Goal: Task Accomplishment & Management: Complete application form

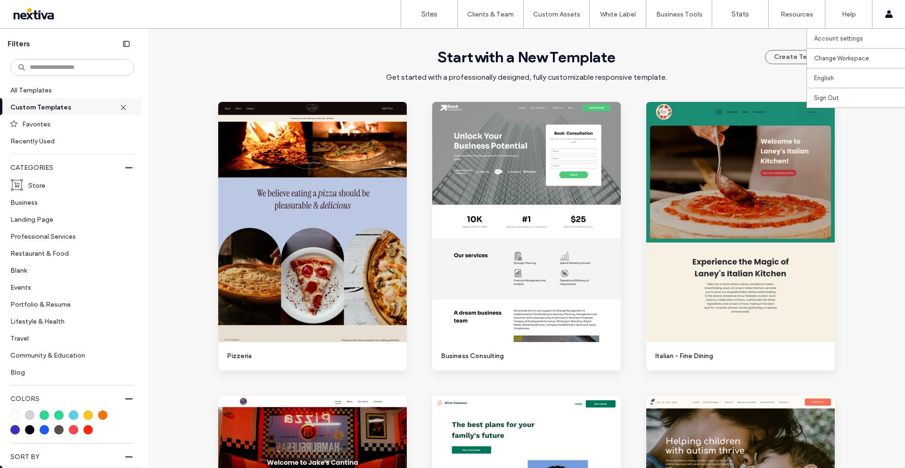
click at [879, 21] on div "Account settings Change Workspace www.nextiva.site chrisbryant English Español …" at bounding box center [888, 14] width 33 height 28
click at [484, 37] on label "Client Management" at bounding box center [492, 38] width 55 height 7
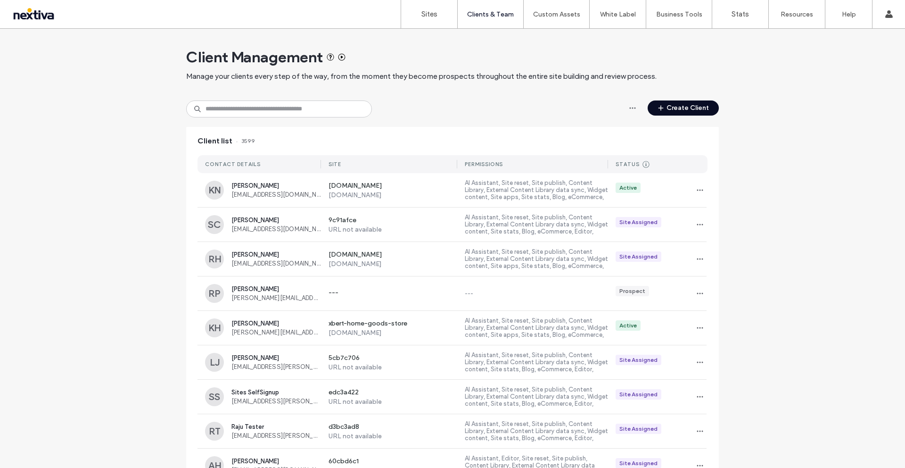
click at [677, 103] on button "Create Client" at bounding box center [683, 107] width 71 height 15
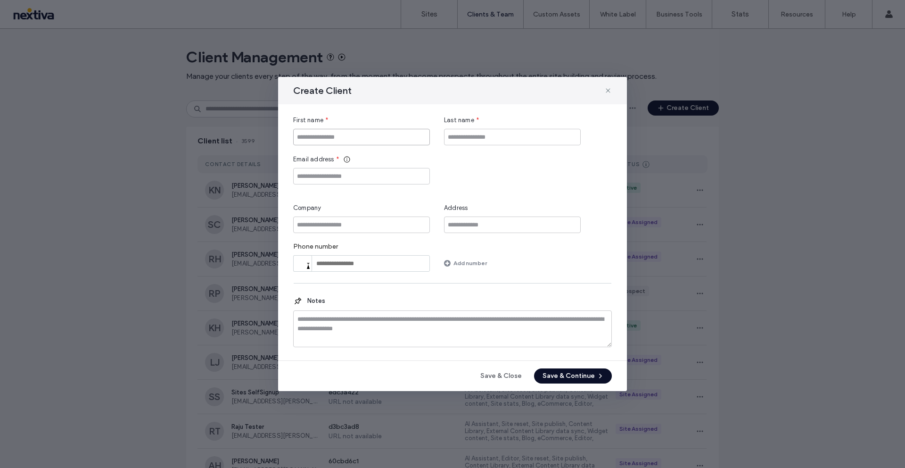
click at [404, 131] on input "First name" at bounding box center [361, 137] width 137 height 16
type input "****"
click at [467, 134] on input "Last name" at bounding box center [512, 137] width 137 height 16
type input "******"
click at [339, 177] on input "Email address" at bounding box center [361, 176] width 137 height 16
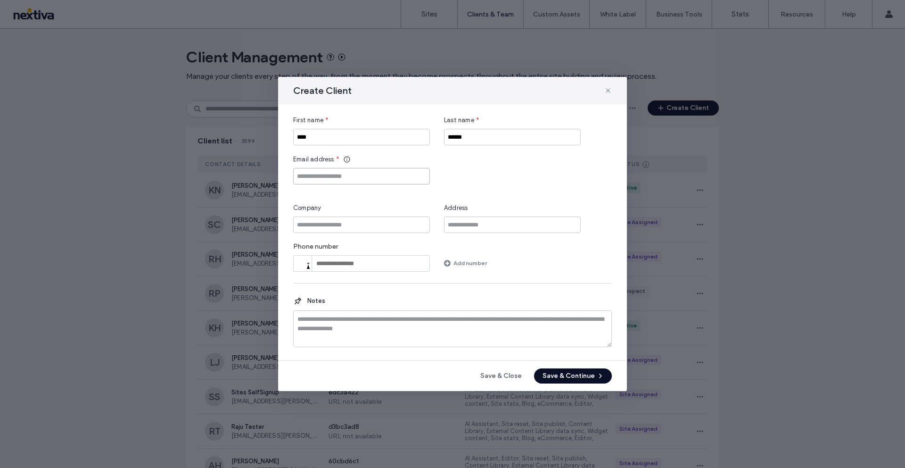
paste input "**********"
type input "**********"
click at [345, 224] on input "Company" at bounding box center [361, 224] width 137 height 16
click at [566, 372] on button "Save & Continue" at bounding box center [573, 375] width 78 height 15
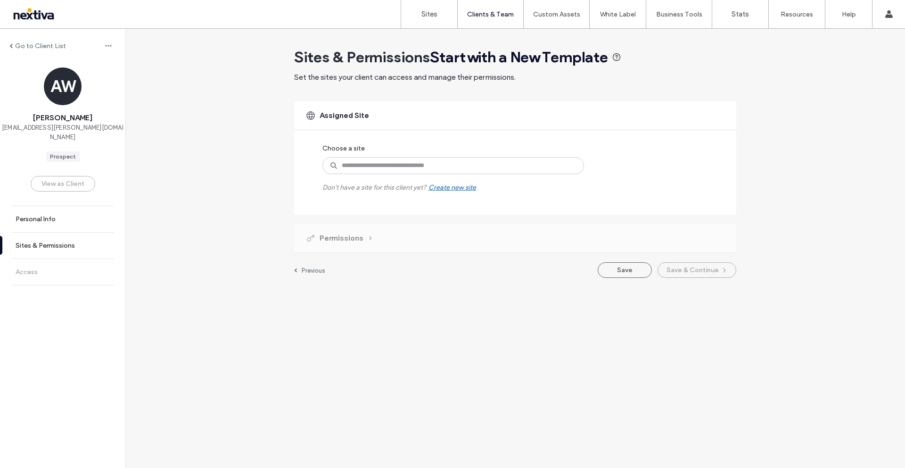
click at [466, 189] on div "Create new site" at bounding box center [452, 187] width 48 height 8
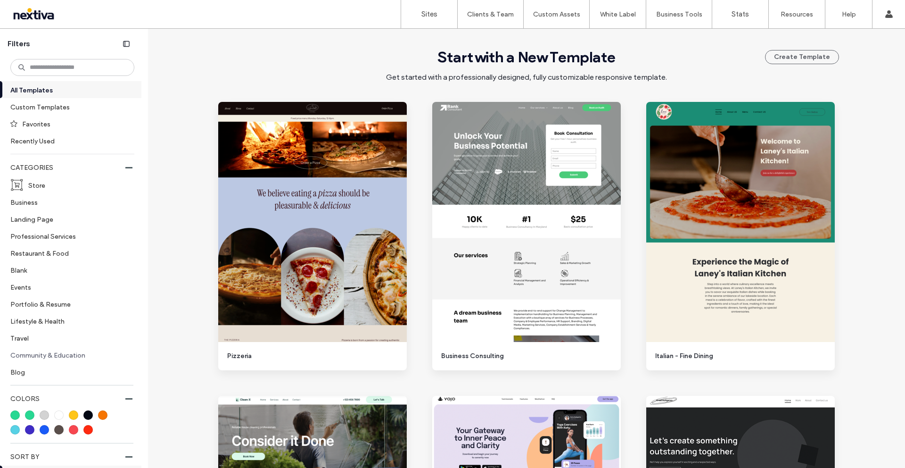
click at [59, 353] on label "Community & Education" at bounding box center [68, 354] width 116 height 16
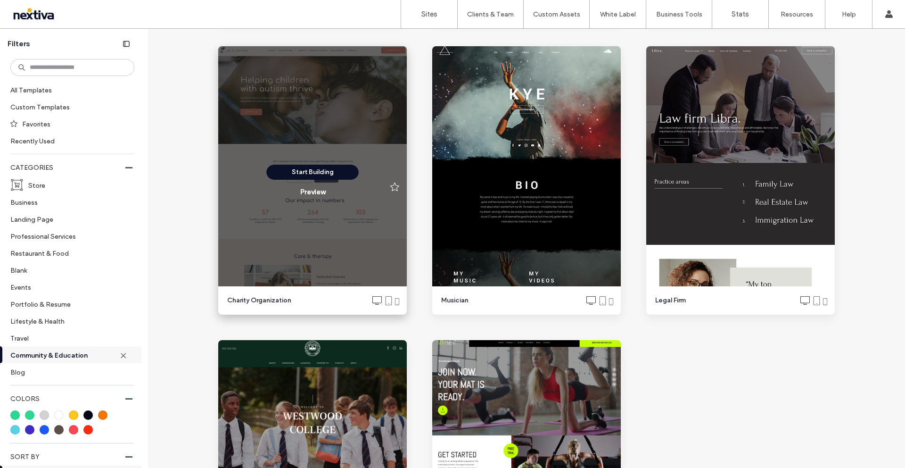
scroll to position [653, 0]
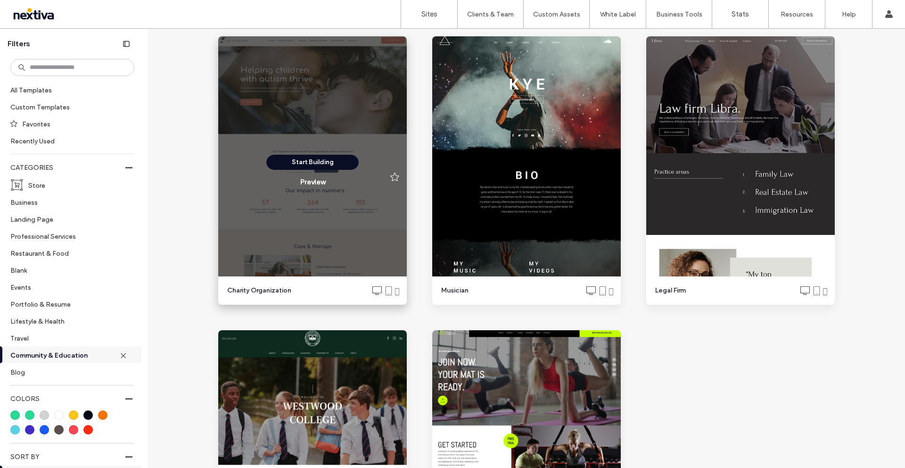
click at [319, 164] on button "Start Building" at bounding box center [312, 162] width 92 height 15
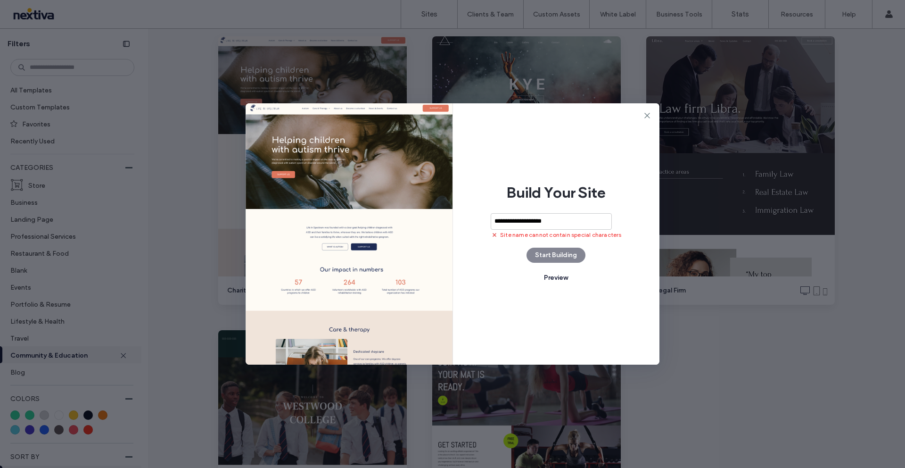
click at [560, 256] on div "**********" at bounding box center [556, 233] width 207 height 261
drag, startPoint x: 539, startPoint y: 223, endPoint x: 560, endPoint y: 218, distance: 21.4
click at [539, 223] on input "**********" at bounding box center [551, 221] width 121 height 16
type input "**********"
click at [574, 260] on button "Start Building" at bounding box center [555, 254] width 59 height 15
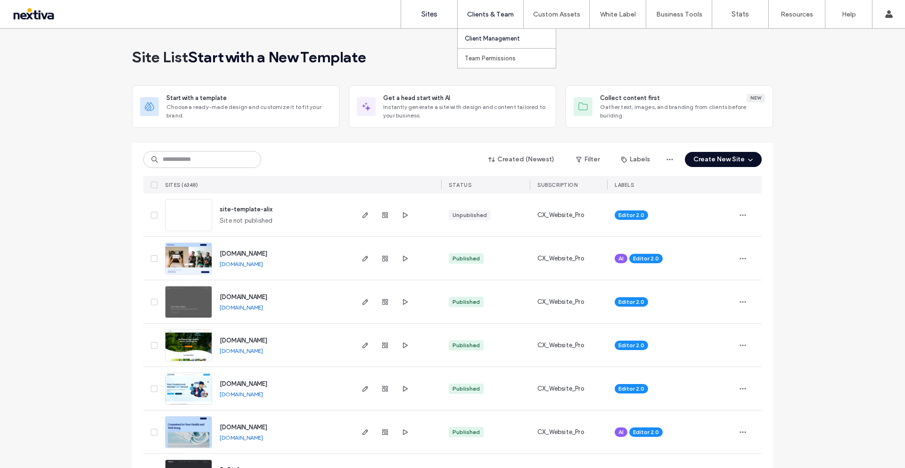
click at [482, 40] on label "Client Management" at bounding box center [492, 38] width 55 height 7
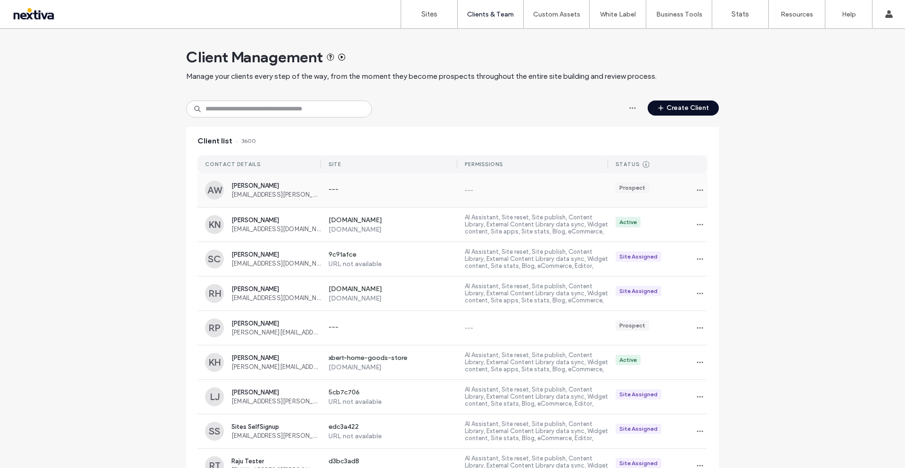
click at [242, 185] on span "Alix Wilson" at bounding box center [276, 185] width 90 height 7
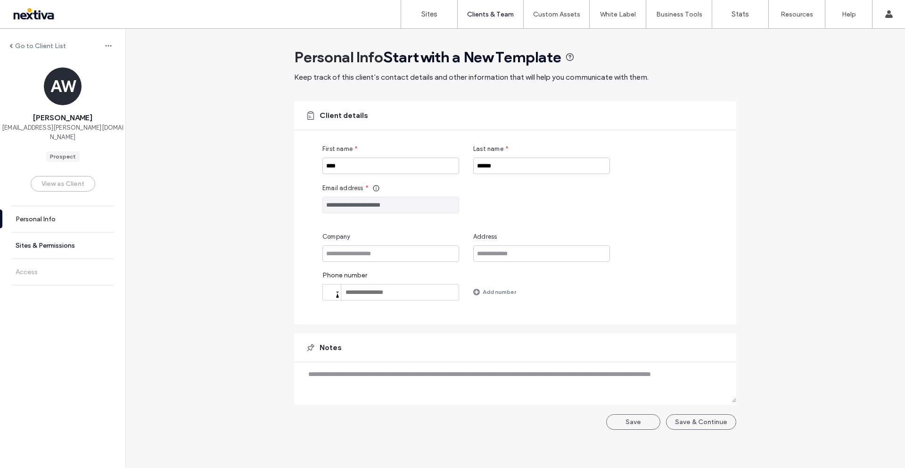
click at [63, 241] on label "Sites & Permissions" at bounding box center [45, 245] width 59 height 8
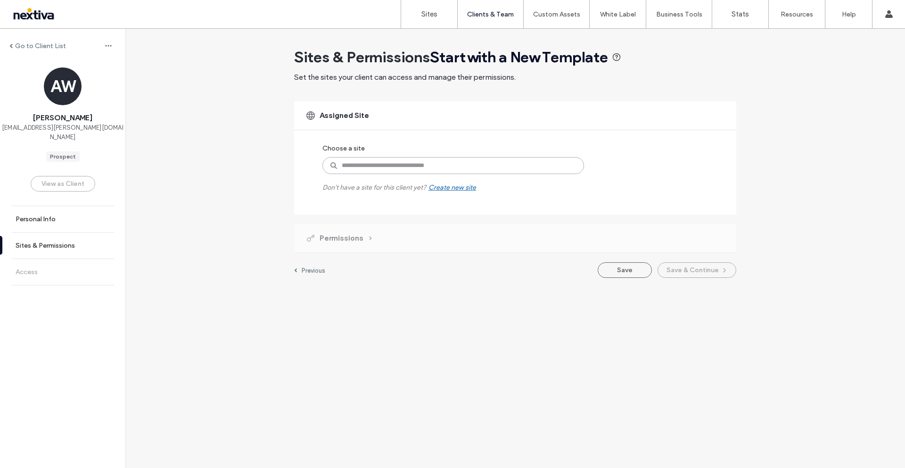
click at [392, 170] on input at bounding box center [453, 165] width 262 height 17
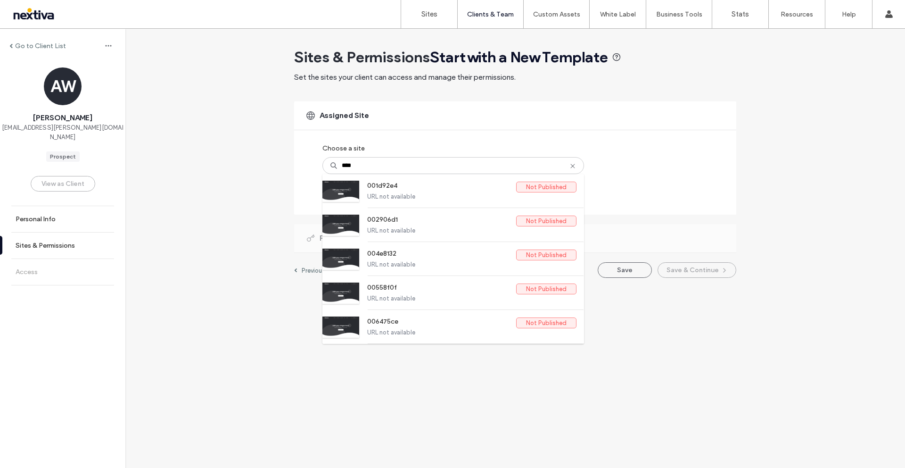
click at [240, 162] on div "Go to Client List AW Alix Wilson alix.wilson@nextiva.com Prospect View as Clien…" at bounding box center [515, 158] width 780 height 258
click at [342, 161] on input "****" at bounding box center [453, 165] width 262 height 17
drag, startPoint x: 368, startPoint y: 164, endPoint x: 280, endPoint y: 173, distance: 88.6
click at [280, 173] on div "Go to Client List AW Alix Wilson alix.wilson@nextiva.com Prospect View as Clien…" at bounding box center [515, 158] width 780 height 258
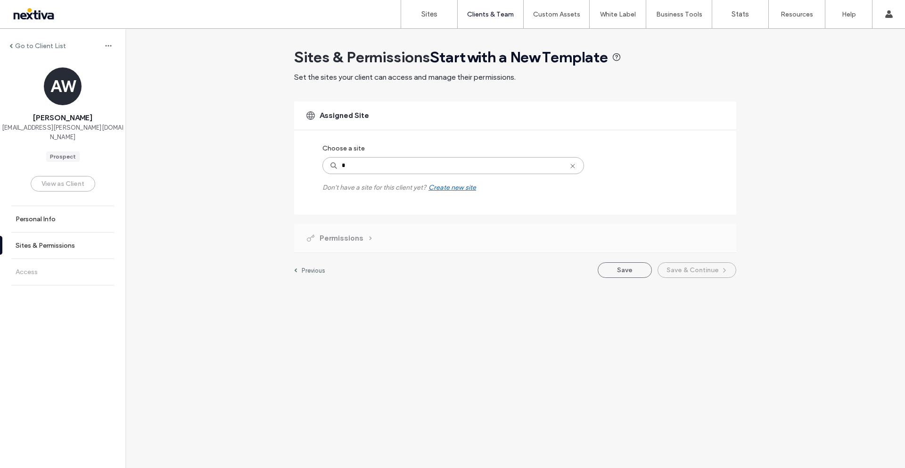
type input "*"
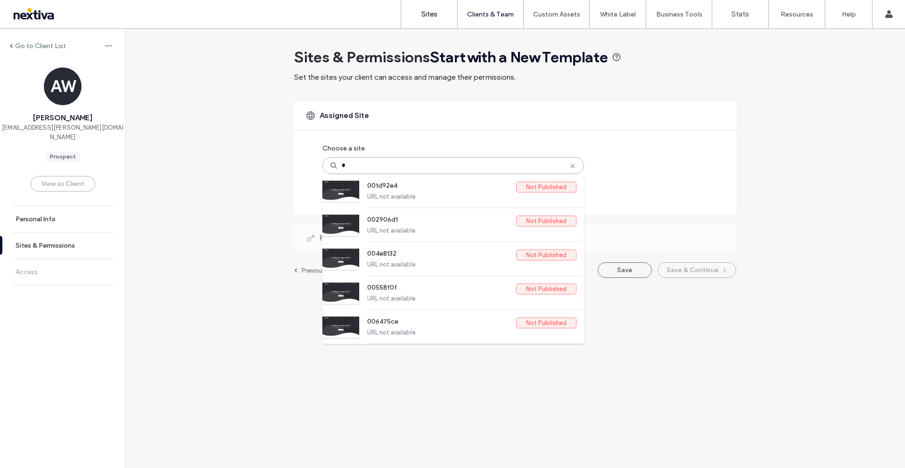
type input "*"
click at [423, 18] on link "Sites" at bounding box center [429, 14] width 56 height 28
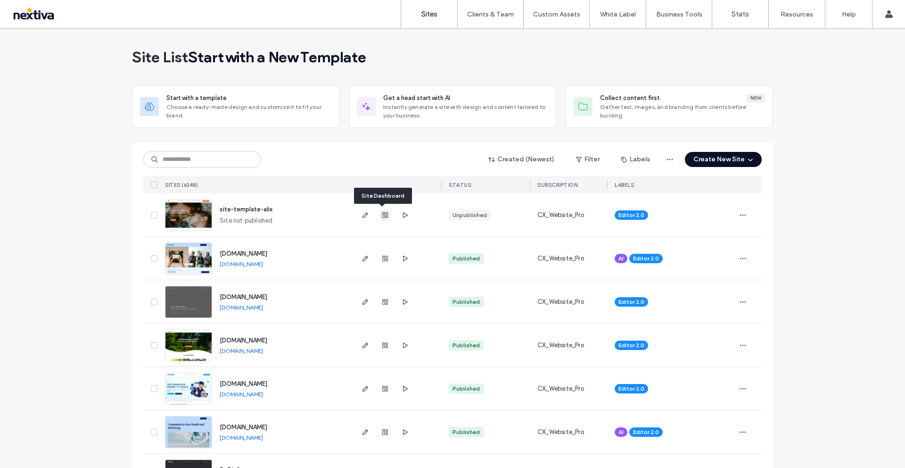
click at [383, 214] on use "button" at bounding box center [385, 215] width 6 height 6
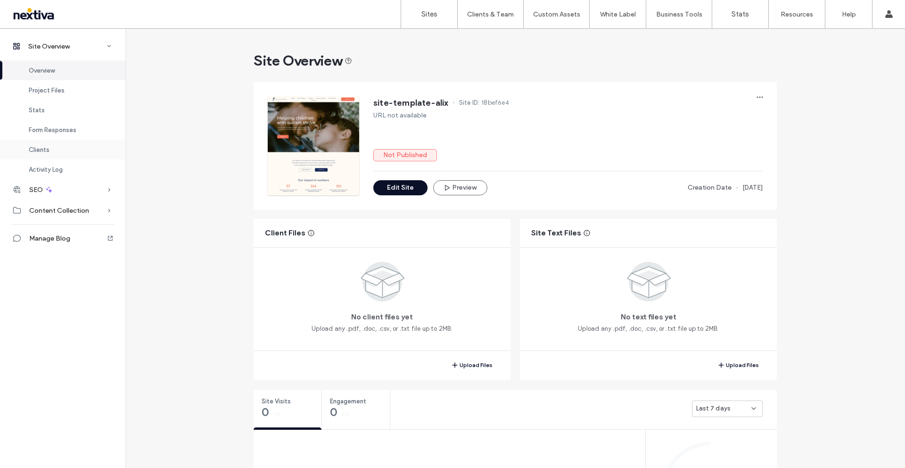
click at [57, 147] on div "Clients" at bounding box center [62, 150] width 125 height 20
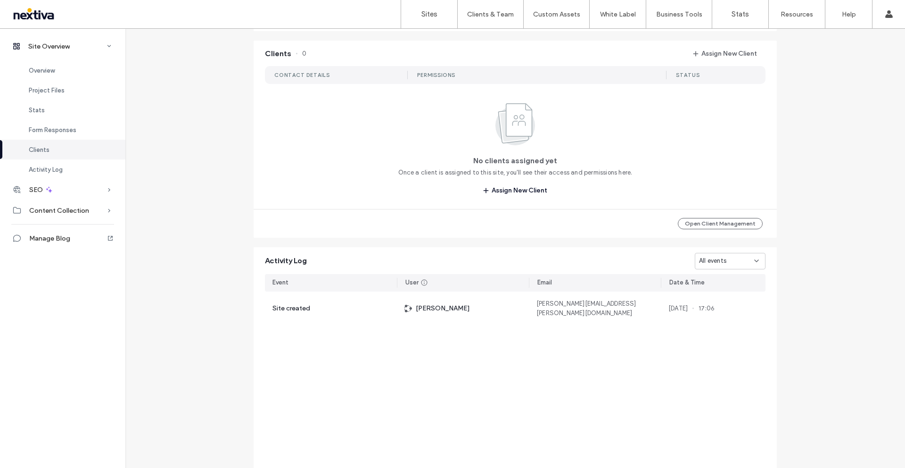
scroll to position [771, 0]
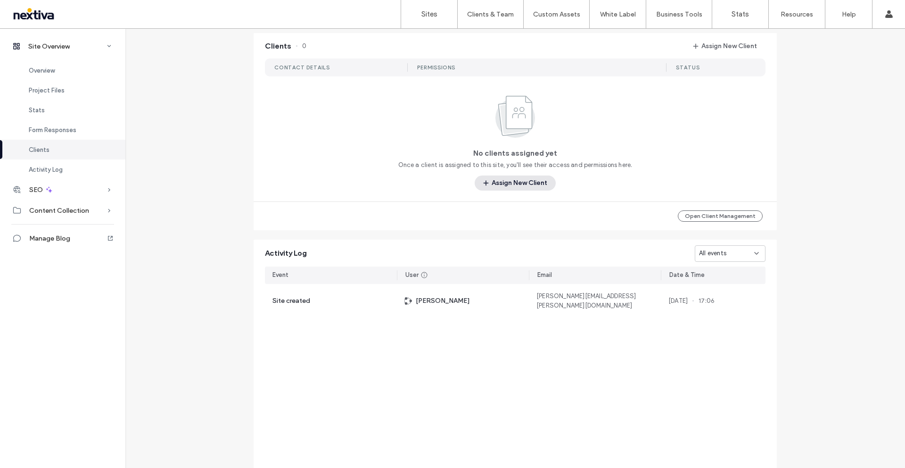
click at [512, 187] on button "Assign New Client" at bounding box center [515, 182] width 81 height 15
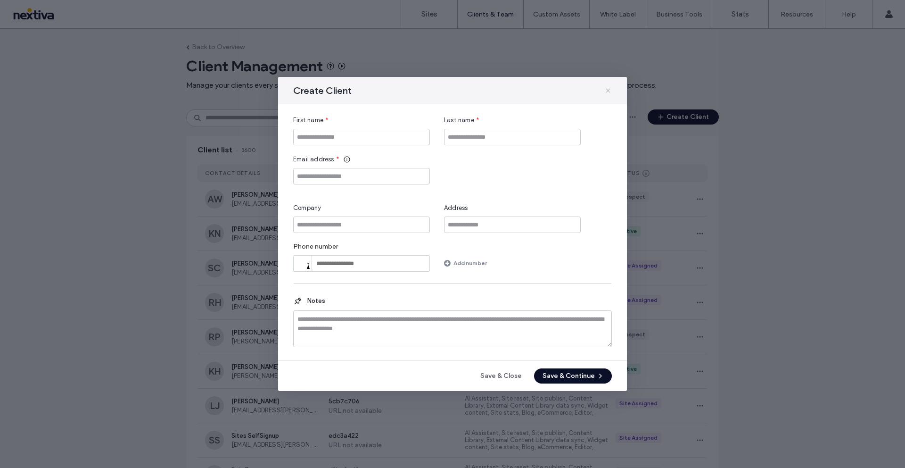
click at [608, 90] on use at bounding box center [608, 90] width 4 height 4
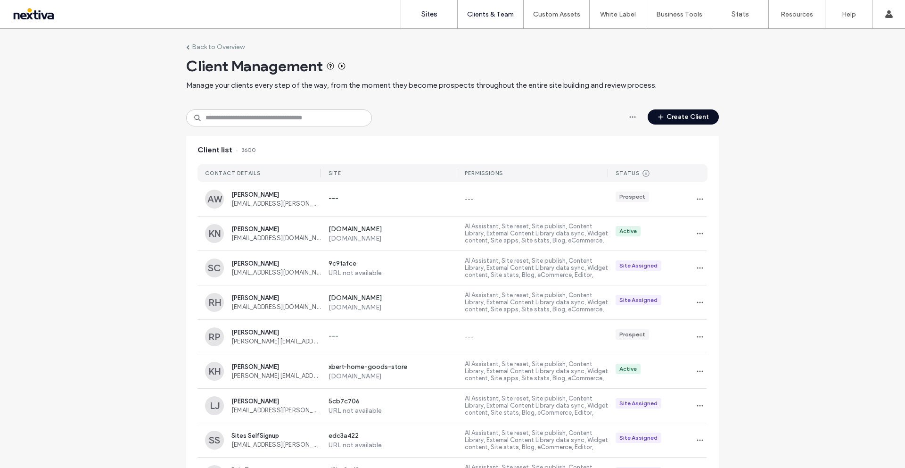
click at [427, 15] on label "Sites" at bounding box center [429, 14] width 16 height 8
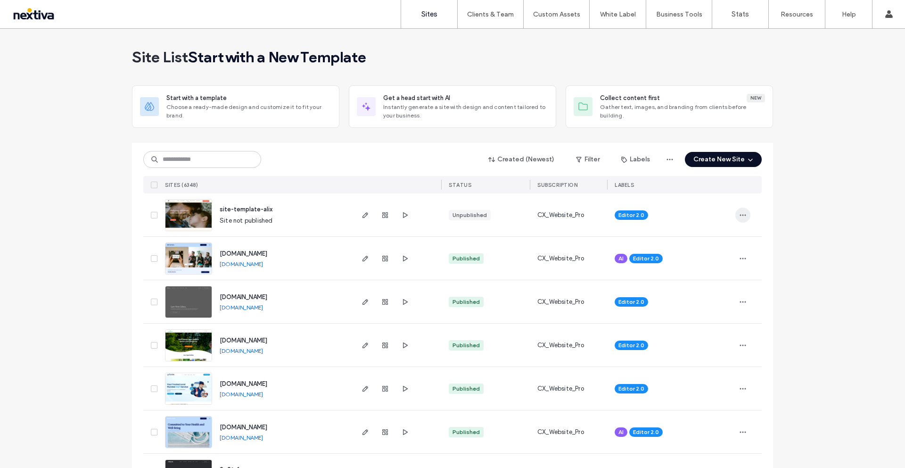
click at [735, 213] on span "button" at bounding box center [742, 214] width 15 height 15
click at [690, 311] on div "Site Dashboard" at bounding box center [705, 317] width 84 height 18
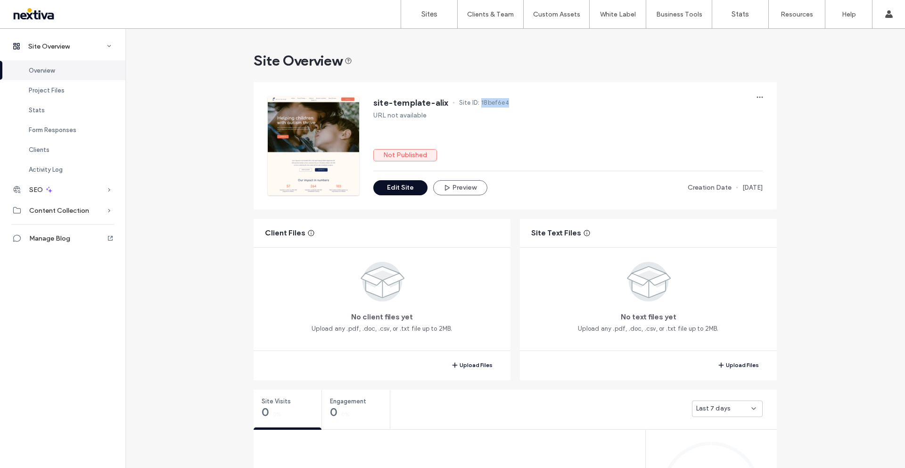
drag, startPoint x: 506, startPoint y: 100, endPoint x: 481, endPoint y: 102, distance: 24.6
click at [478, 101] on div "site-template-alix Site ID: 18bef6e4" at bounding box center [567, 103] width 389 height 15
copy span "18bef6e4"
click at [491, 44] on link "Client Management" at bounding box center [510, 38] width 91 height 19
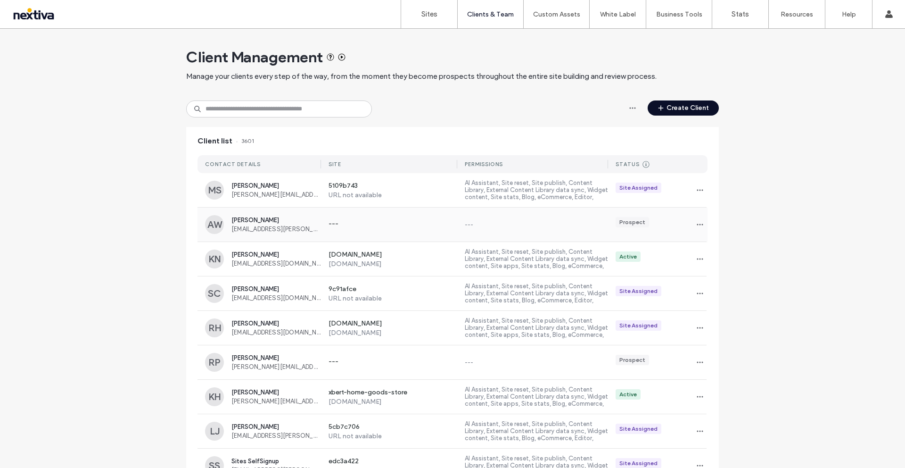
click at [255, 223] on span "Alix Wilson" at bounding box center [276, 219] width 90 height 7
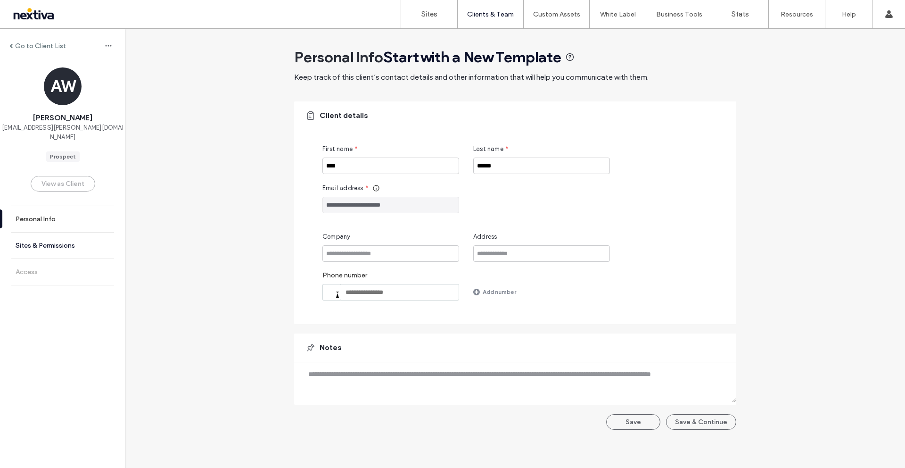
click at [72, 240] on link "Sites & Permissions" at bounding box center [62, 245] width 125 height 26
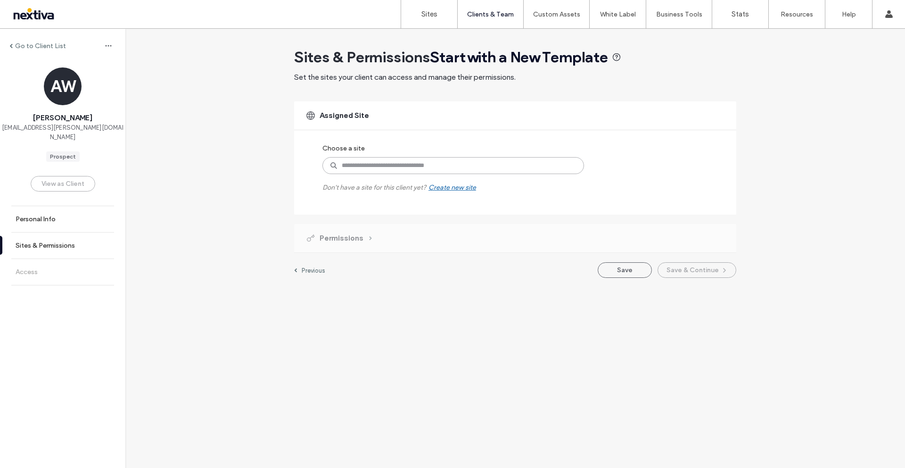
click at [371, 165] on input at bounding box center [453, 165] width 262 height 17
paste input "********"
type input "********"
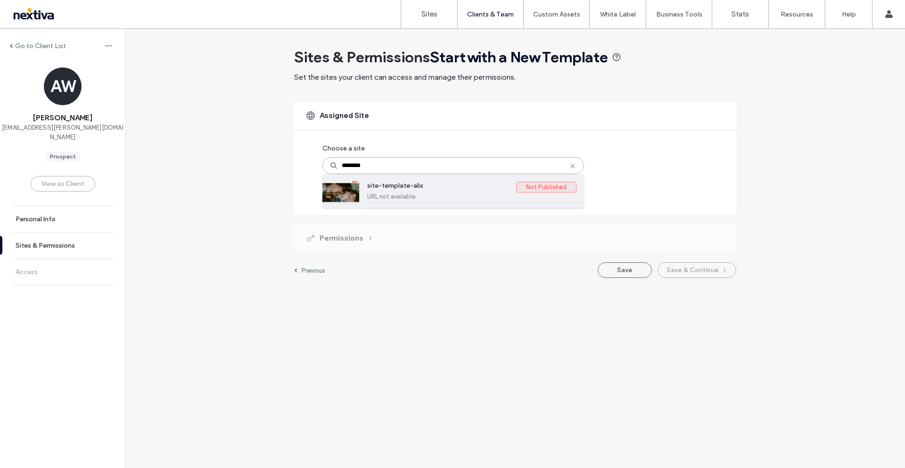
click at [411, 186] on label "site-template-alix" at bounding box center [441, 186] width 149 height 11
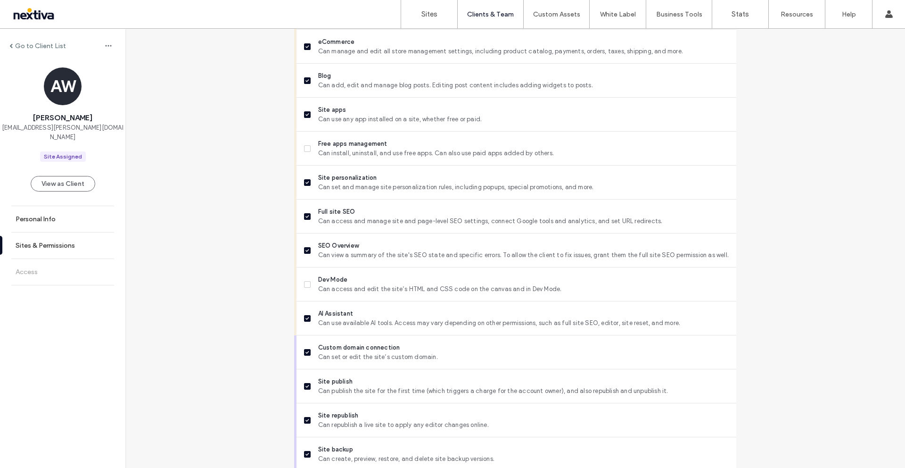
scroll to position [665, 0]
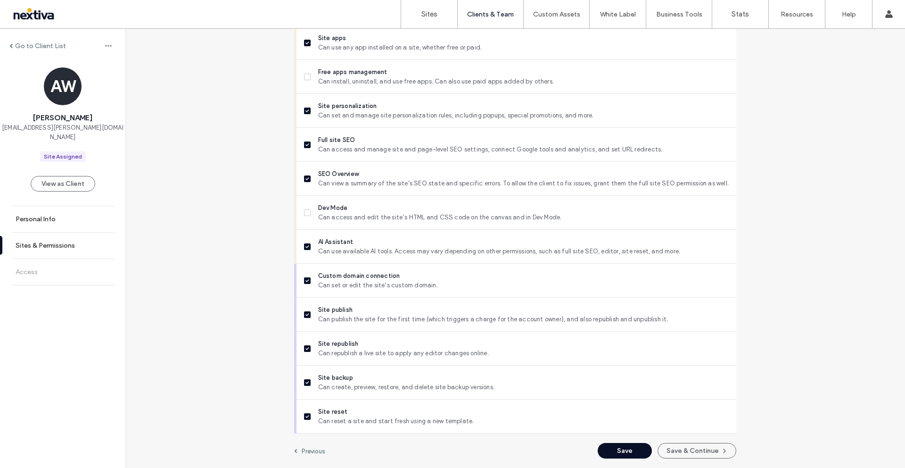
drag, startPoint x: 668, startPoint y: 451, endPoint x: 655, endPoint y: 445, distance: 14.2
click at [668, 451] on button "Save & Continue" at bounding box center [697, 451] width 79 height 16
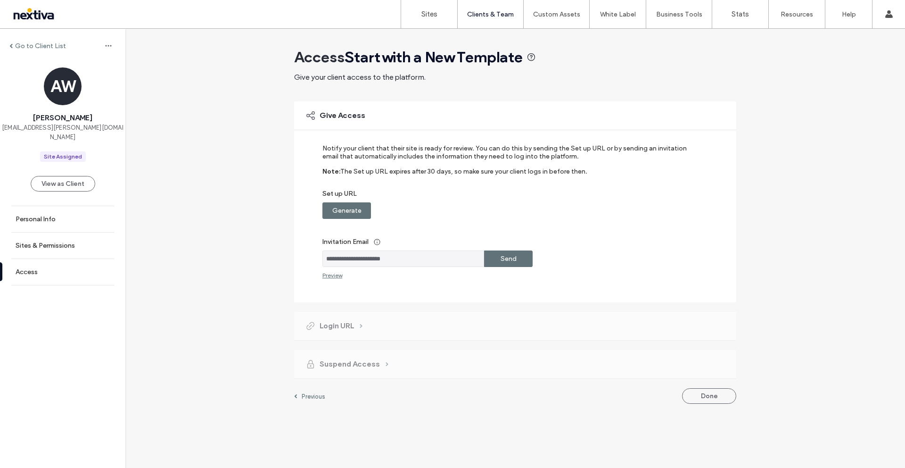
click at [351, 215] on label "Generate" at bounding box center [346, 210] width 29 height 17
click at [524, 208] on div "Copy" at bounding box center [508, 210] width 49 height 16
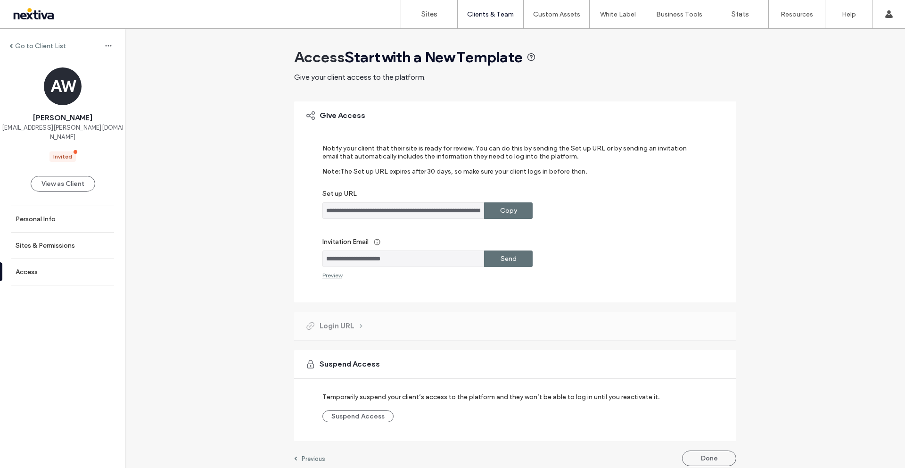
scroll to position [8, 0]
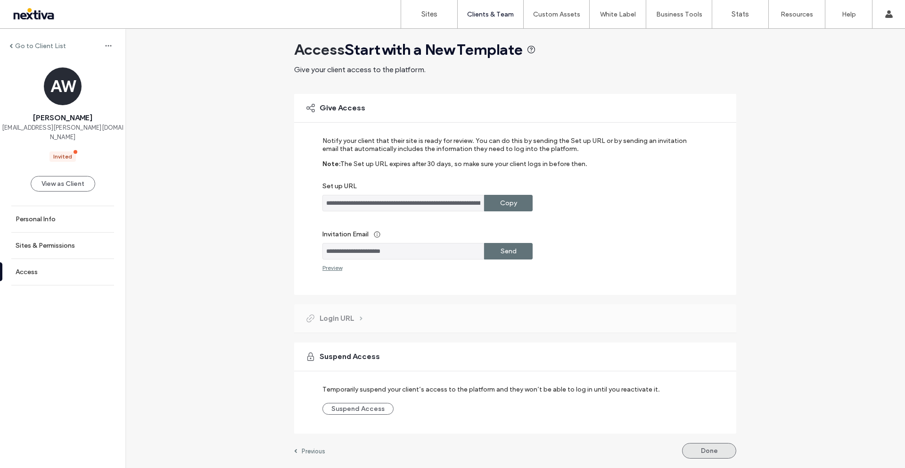
click at [700, 451] on button "Done" at bounding box center [709, 451] width 54 height 16
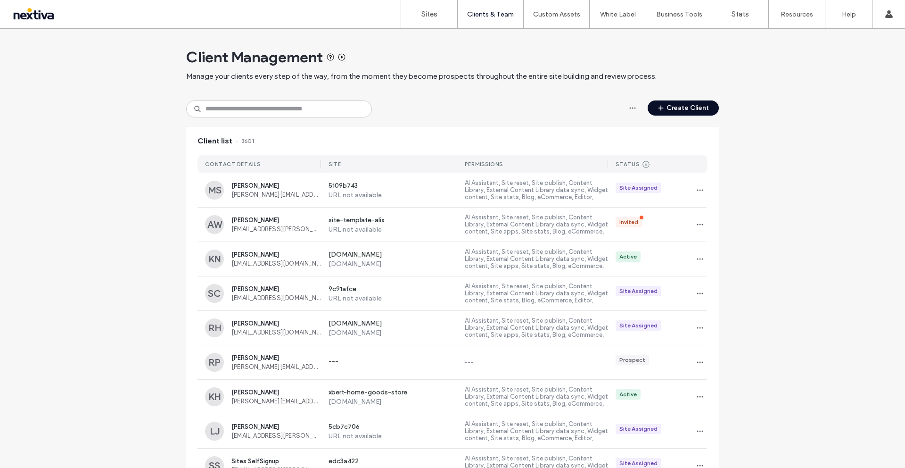
click at [251, 220] on span "Alix Wilson" at bounding box center [276, 219] width 90 height 7
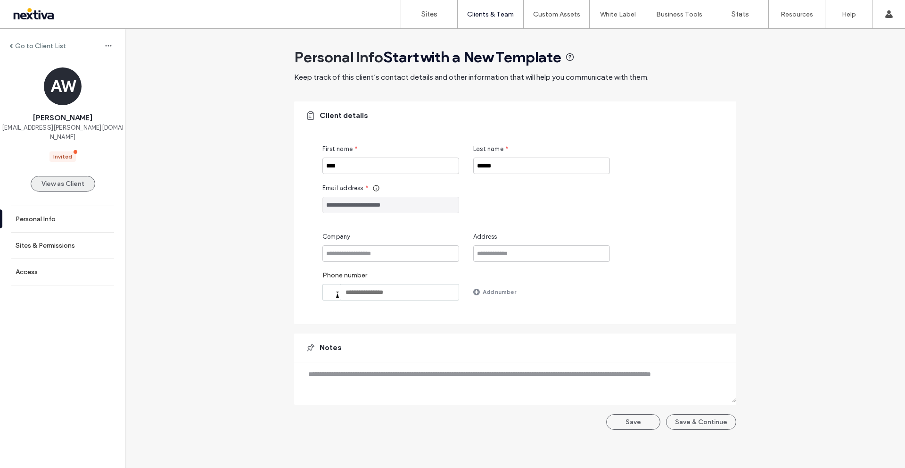
click at [69, 178] on button "View as Client" at bounding box center [63, 184] width 65 height 16
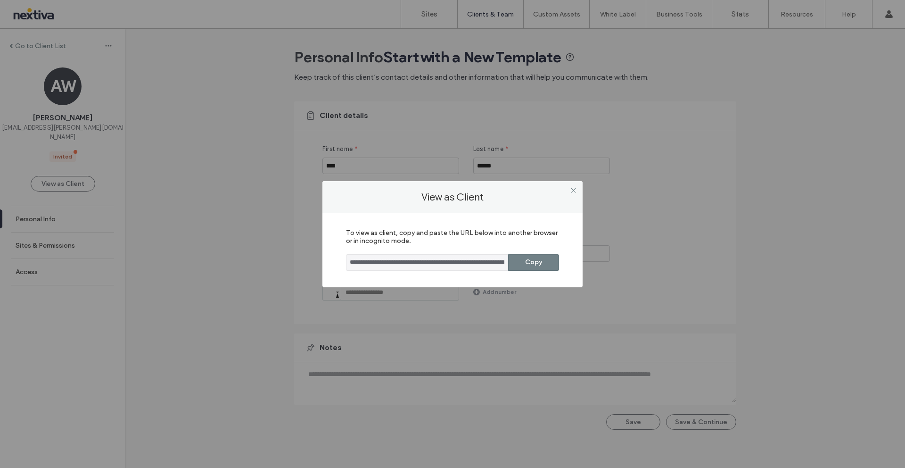
drag, startPoint x: 552, startPoint y: 261, endPoint x: 545, endPoint y: 255, distance: 9.7
click at [552, 261] on button "Copy" at bounding box center [533, 262] width 51 height 16
click at [573, 191] on icon at bounding box center [573, 190] width 7 height 7
